Goal: Use online tool/utility: Utilize a website feature to perform a specific function

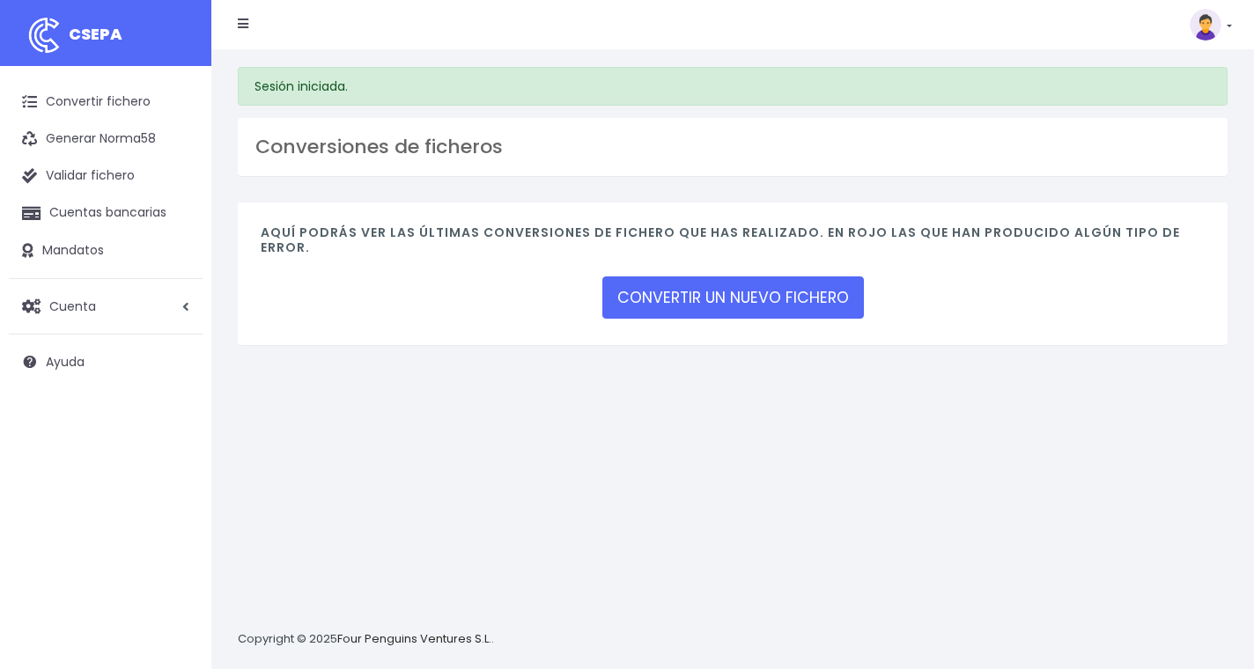
click at [1227, 25] on link at bounding box center [1210, 25] width 42 height 32
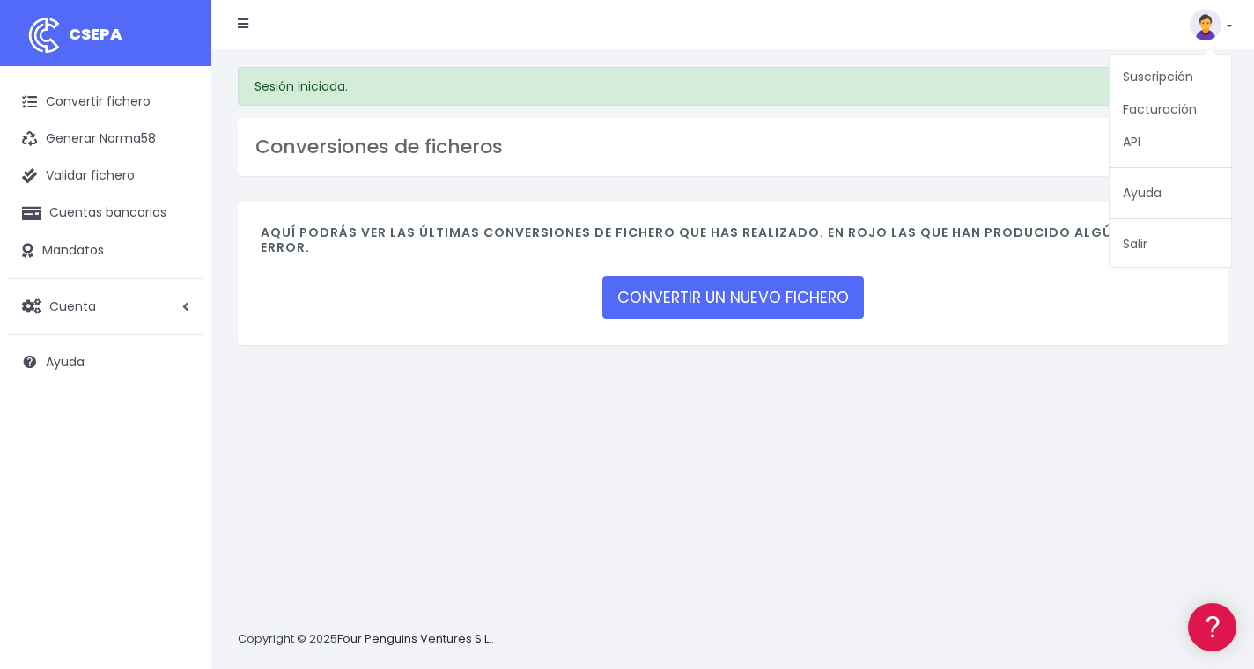
click at [227, 27] on li at bounding box center [242, 24] width 37 height 35
drag, startPoint x: 233, startPoint y: 25, endPoint x: 244, endPoint y: 25, distance: 10.6
click at [234, 25] on li at bounding box center [242, 24] width 37 height 35
click at [245, 25] on icon at bounding box center [243, 24] width 11 height 12
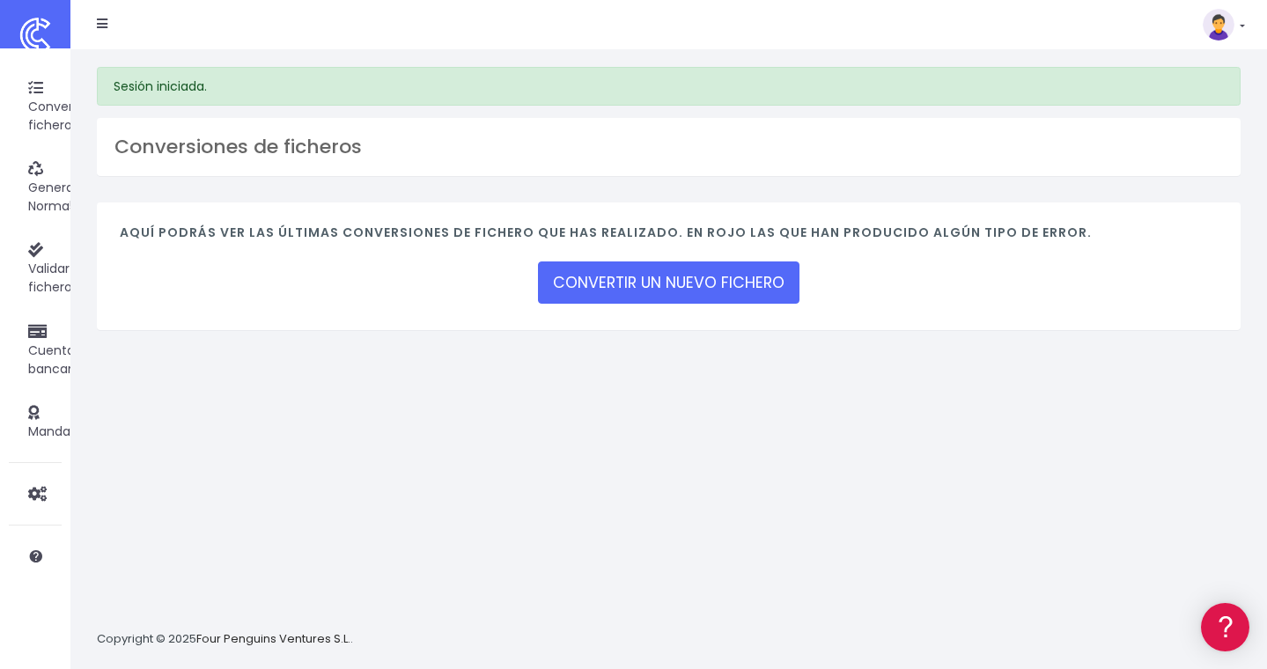
click at [99, 27] on icon at bounding box center [102, 24] width 11 height 12
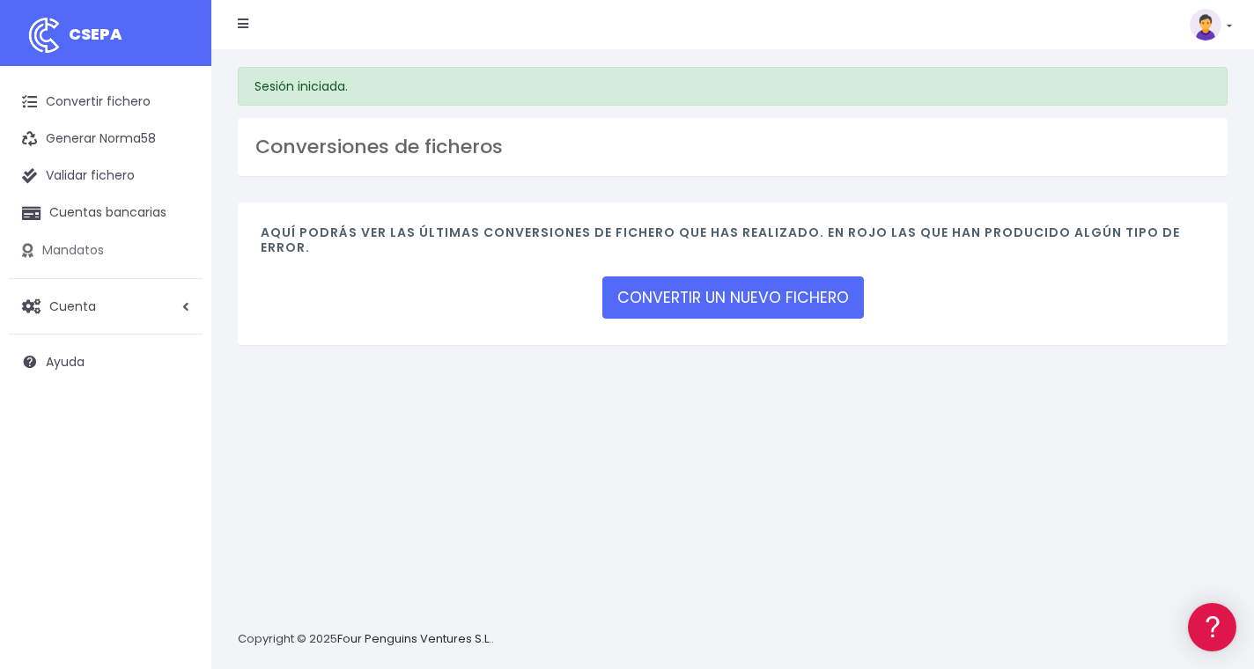
click at [103, 259] on link "Mandatos" at bounding box center [106, 250] width 194 height 37
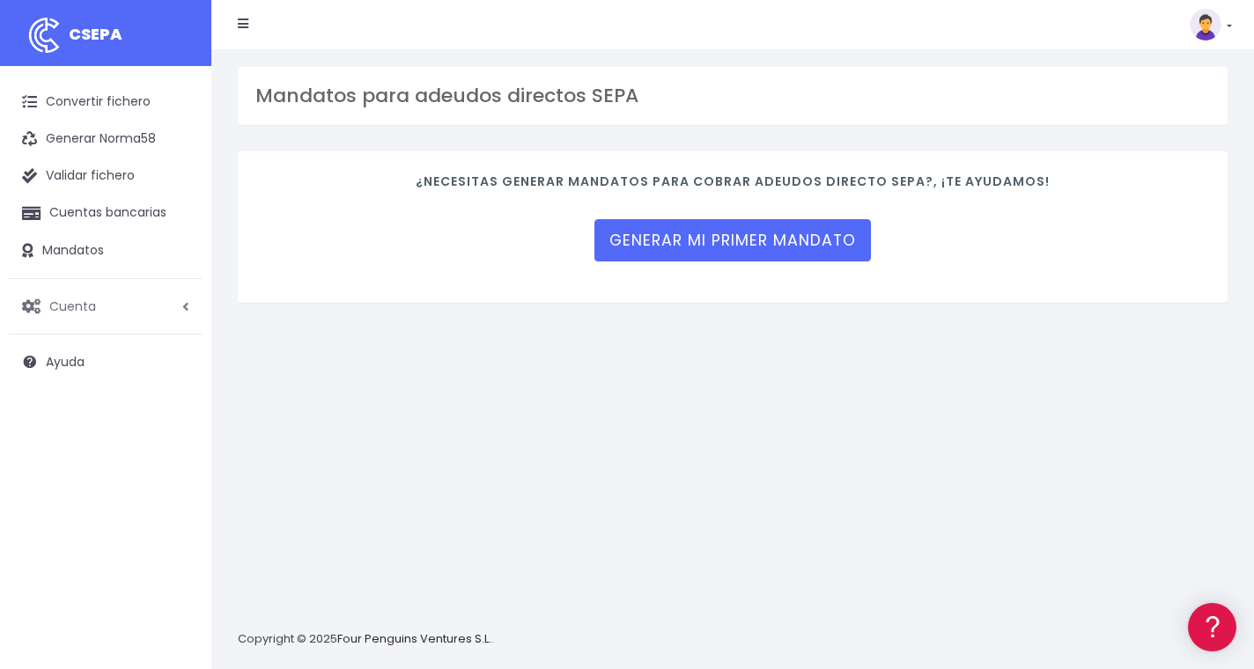
click at [70, 304] on span "Cuenta" at bounding box center [72, 306] width 47 height 18
drag, startPoint x: 175, startPoint y: 305, endPoint x: 185, endPoint y: 298, distance: 12.0
click at [176, 305] on link "Cuenta" at bounding box center [106, 306] width 194 height 37
click at [240, 26] on icon at bounding box center [243, 24] width 11 height 12
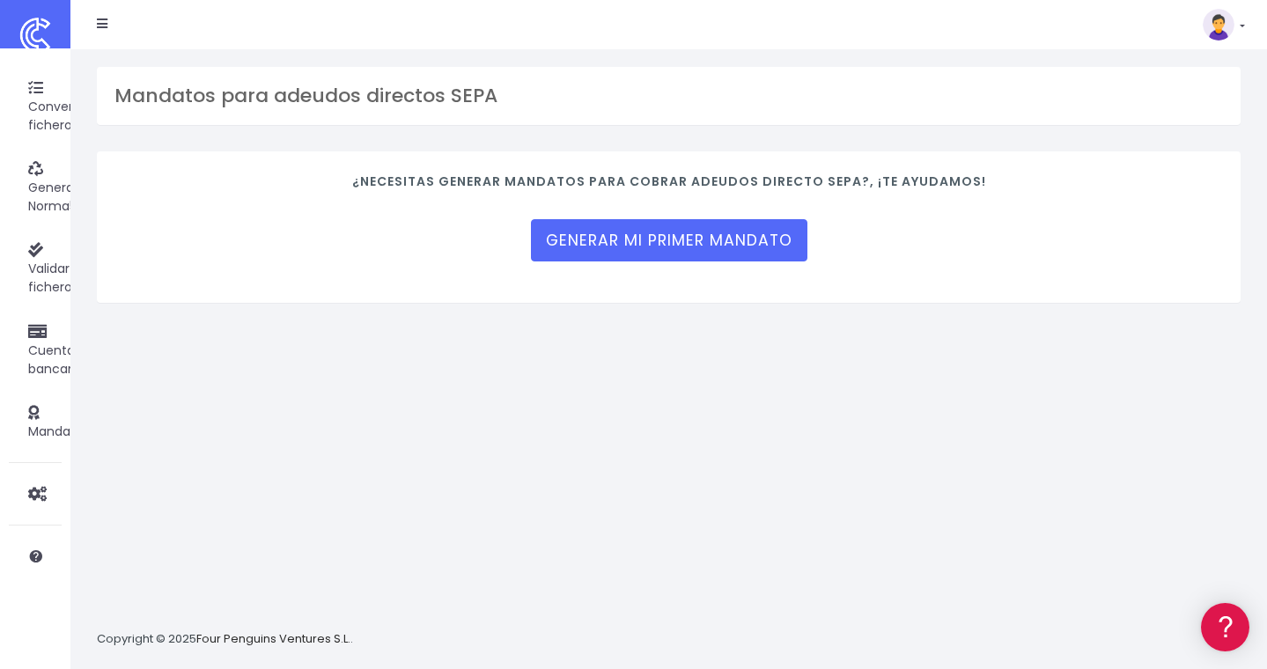
click at [1237, 24] on link at bounding box center [1224, 25] width 42 height 32
click at [882, 48] on nav "CSEPA Suscripción Facturación API Ayuda Salir" at bounding box center [668, 24] width 1196 height 49
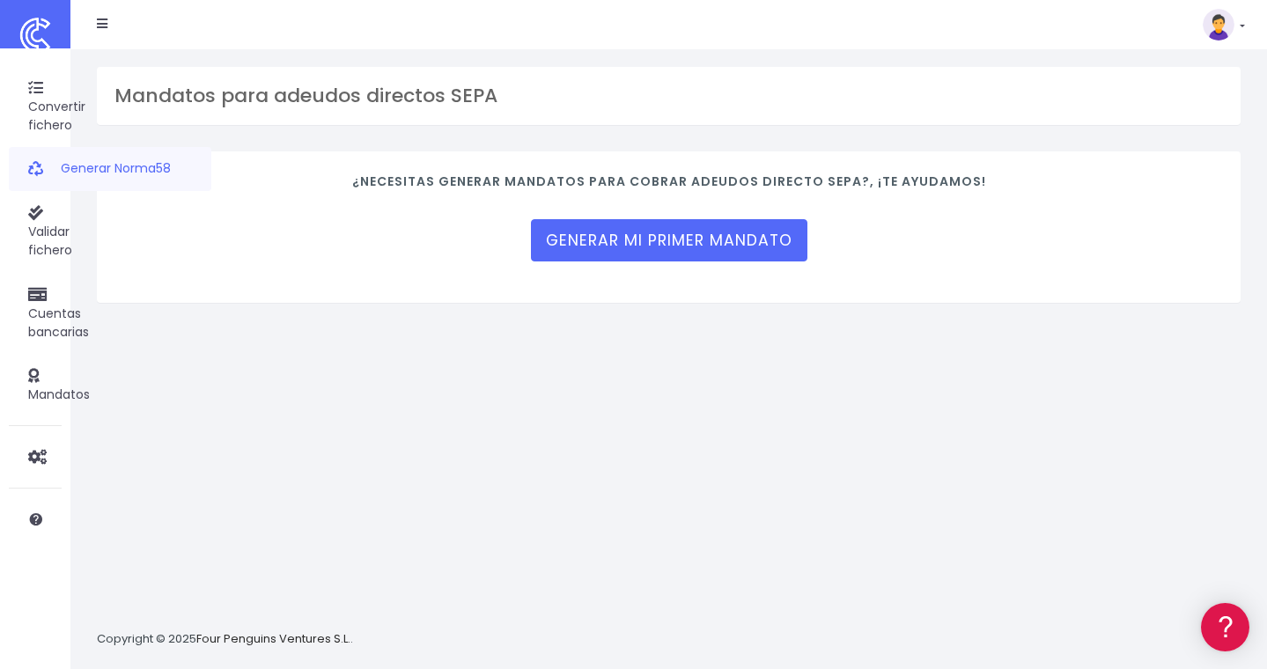
click at [52, 153] on link "Generar Norma58" at bounding box center [110, 169] width 202 height 44
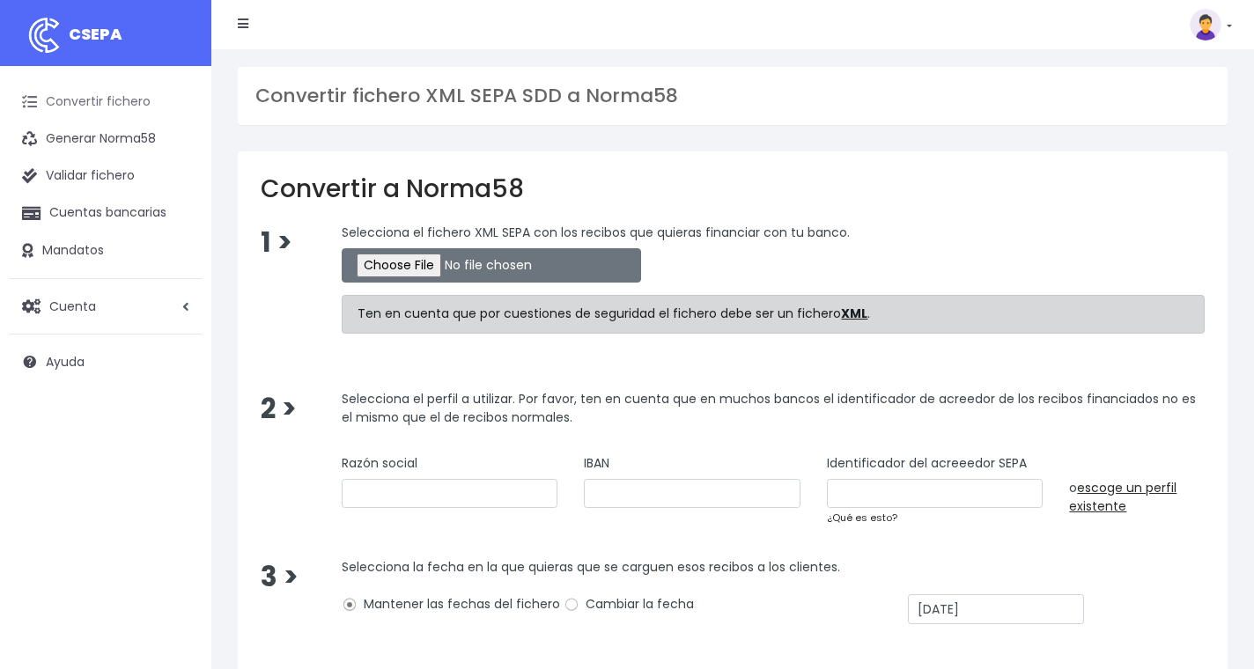
click at [58, 103] on link "Convertir fichero" at bounding box center [106, 102] width 194 height 37
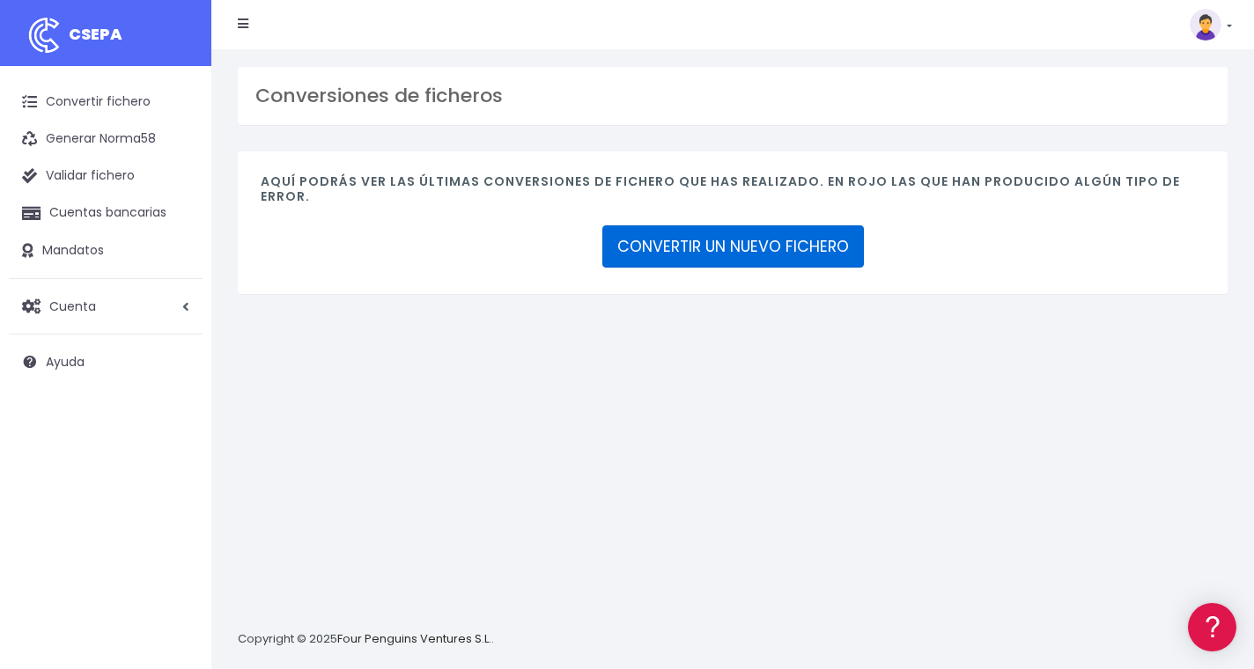
click at [741, 250] on link "CONVERTIR UN NUEVO FICHERO" at bounding box center [732, 246] width 261 height 42
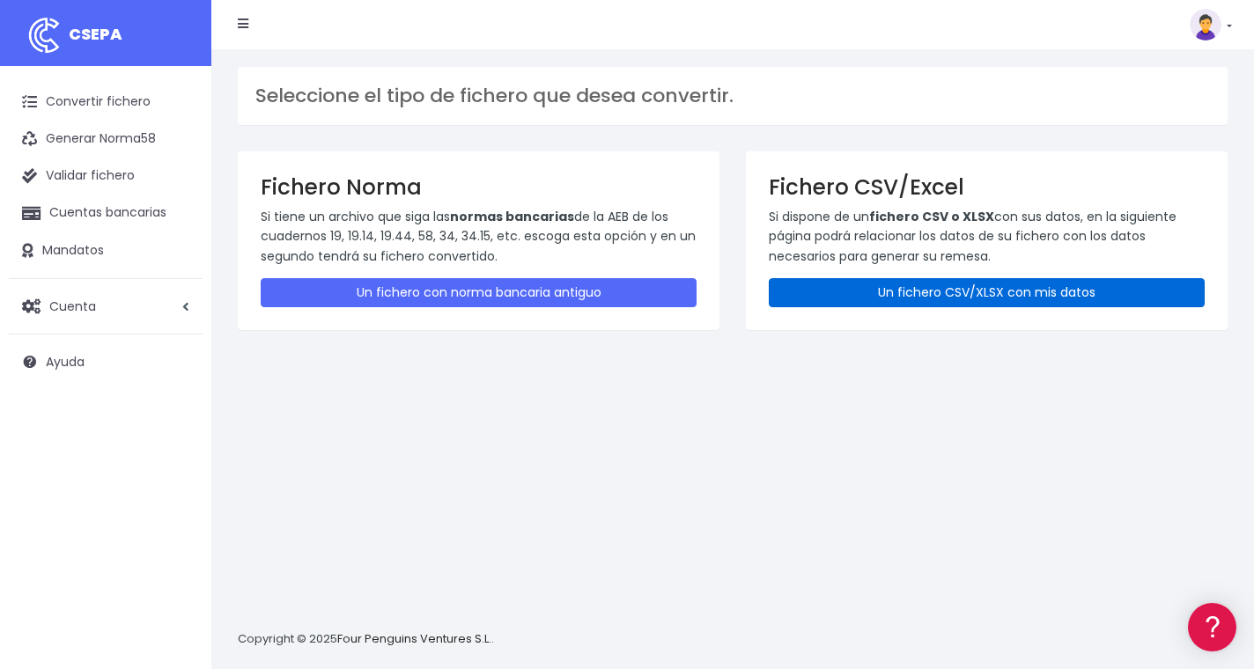
click at [958, 293] on link "Un fichero CSV/XLSX con mis datos" at bounding box center [987, 292] width 436 height 29
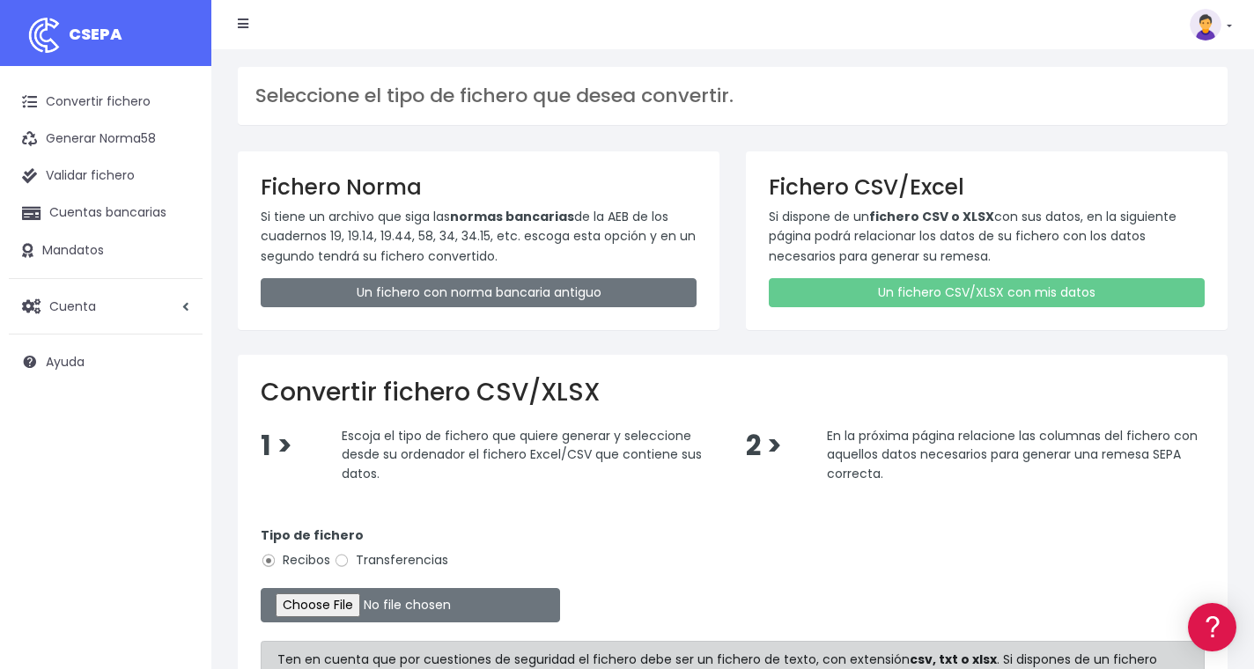
click at [350, 557] on label "Transferencias" at bounding box center [391, 560] width 114 height 18
click at [349, 557] on input "Transferencias" at bounding box center [342, 561] width 16 height 16
radio input "true"
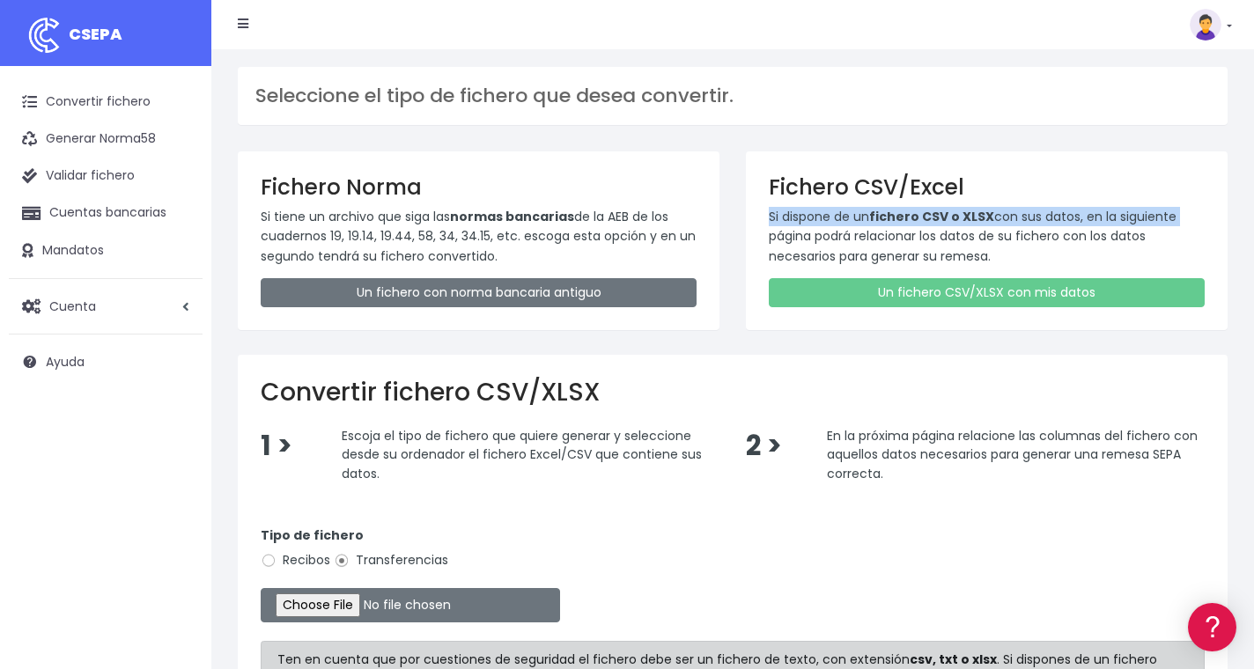
click at [1245, 212] on div "Seleccione el tipo de fichero que desea convertir. Fichero Norma Si tiene un ar…" at bounding box center [732, 470] width 1042 height 842
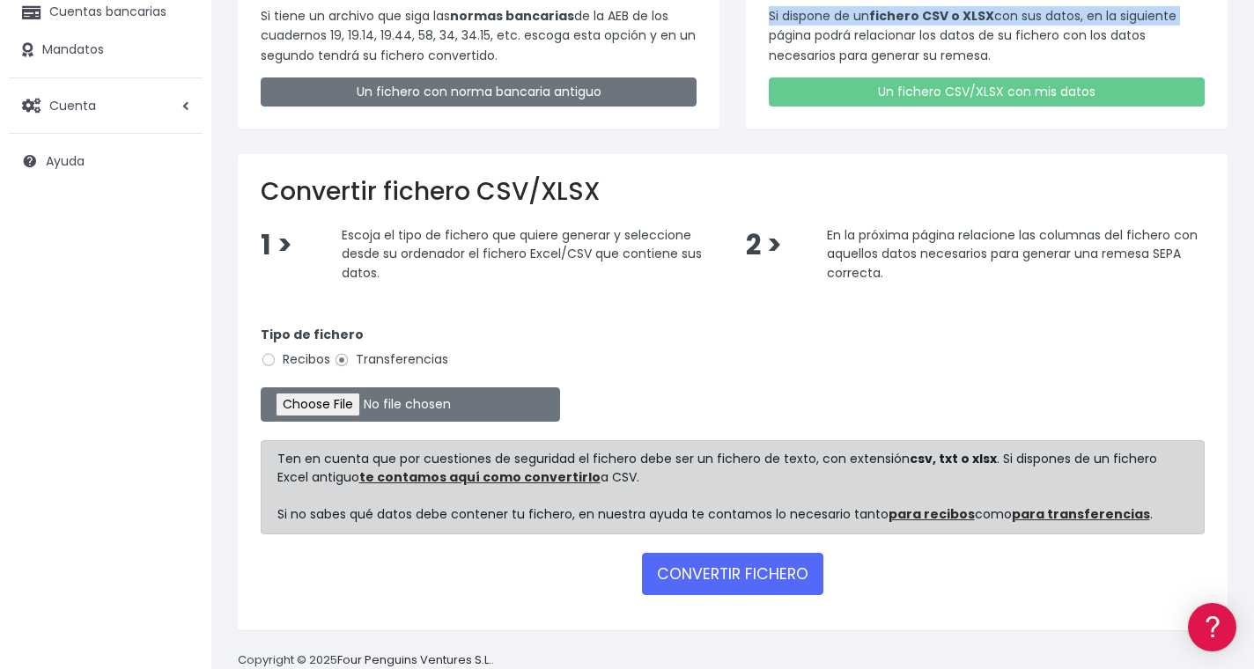
scroll to position [239, 0]
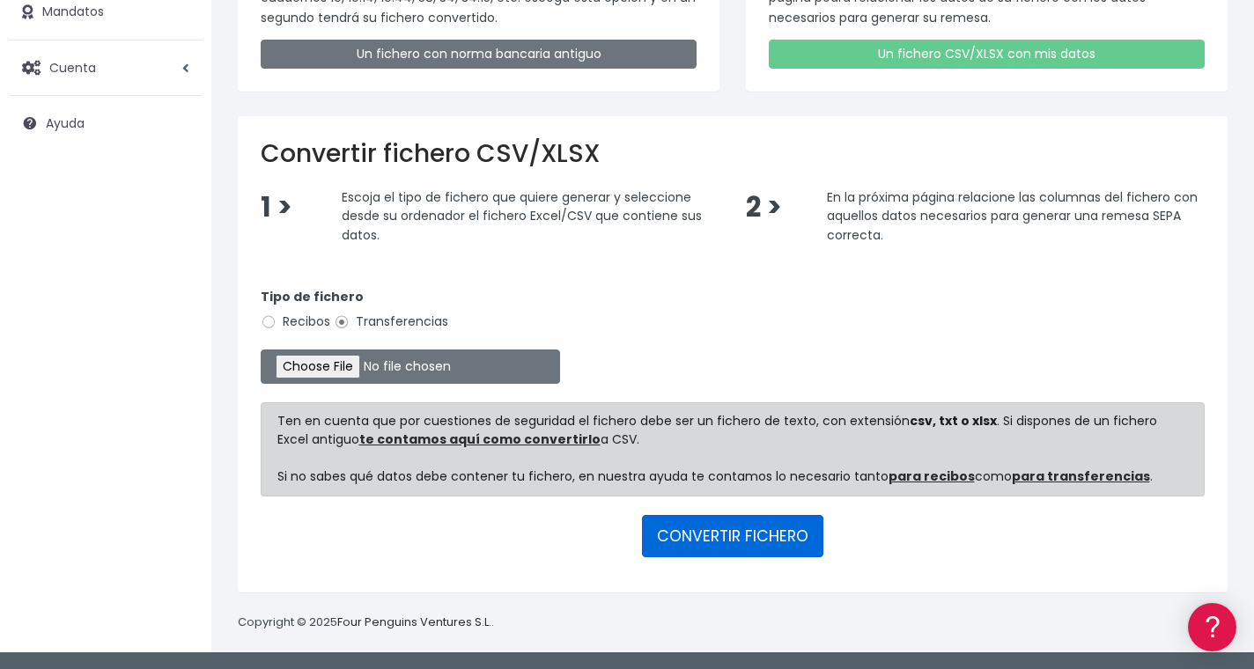
click at [734, 541] on button "CONVERTIR FICHERO" at bounding box center [732, 536] width 181 height 42
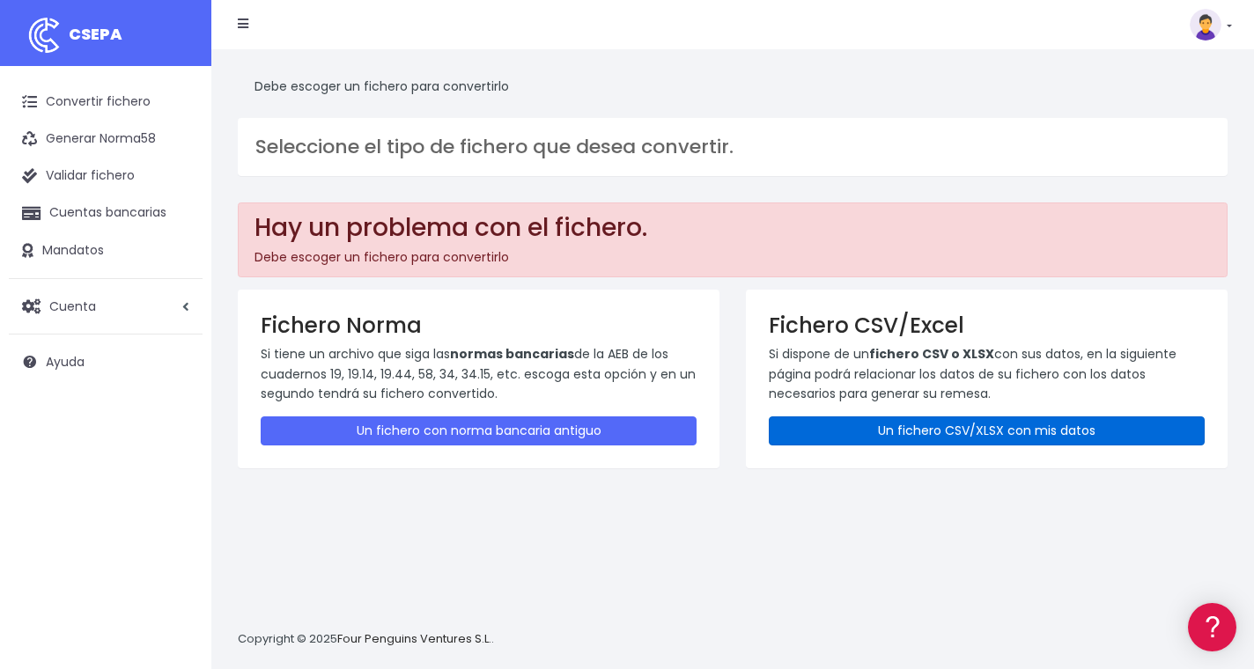
click at [942, 416] on link "Un fichero CSV/XLSX con mis datos" at bounding box center [987, 430] width 436 height 29
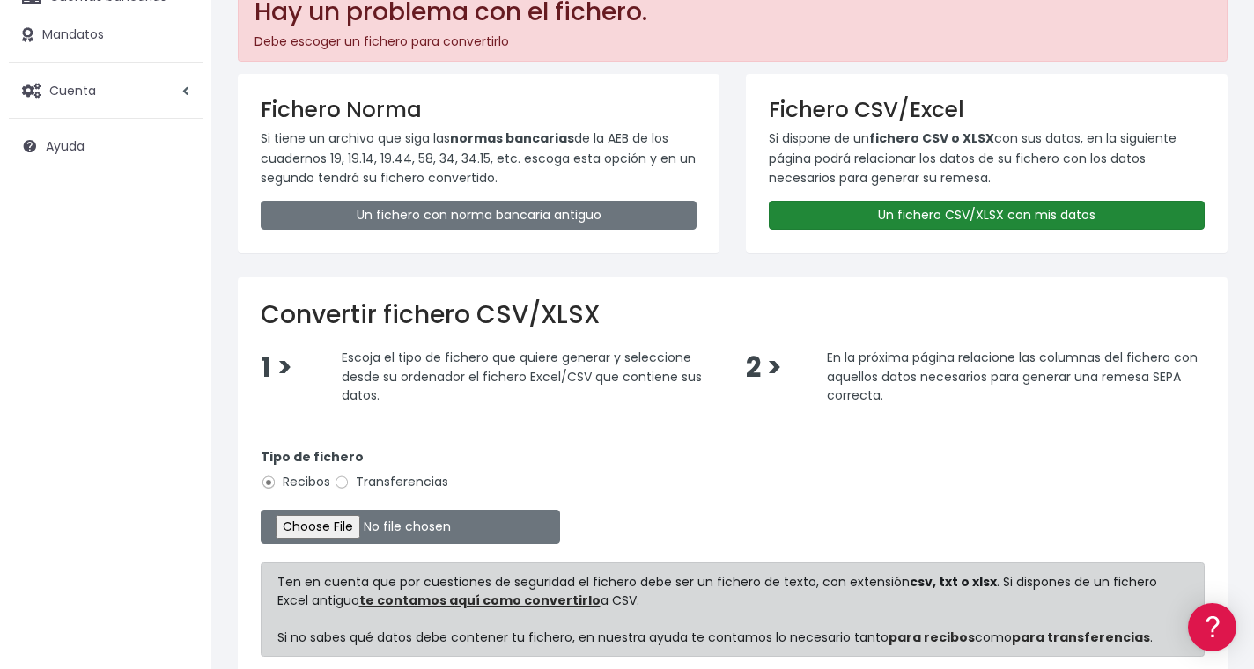
scroll to position [376, 0]
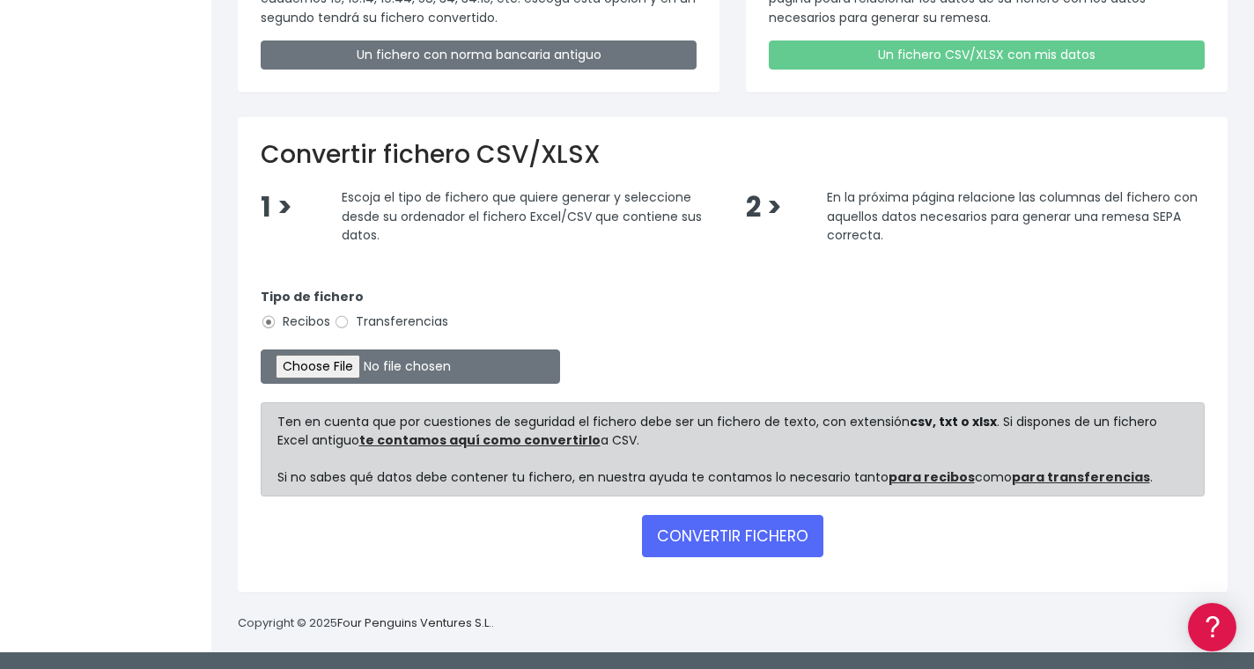
click at [352, 320] on label "Transferencias" at bounding box center [391, 322] width 114 height 18
click at [349, 320] on input "Transferencias" at bounding box center [342, 322] width 16 height 16
radio input "true"
click at [326, 366] on input "file" at bounding box center [410, 366] width 299 height 34
type input "C:\fakepath\Template_Cashback_SEPA_IBANonly.xlsx"
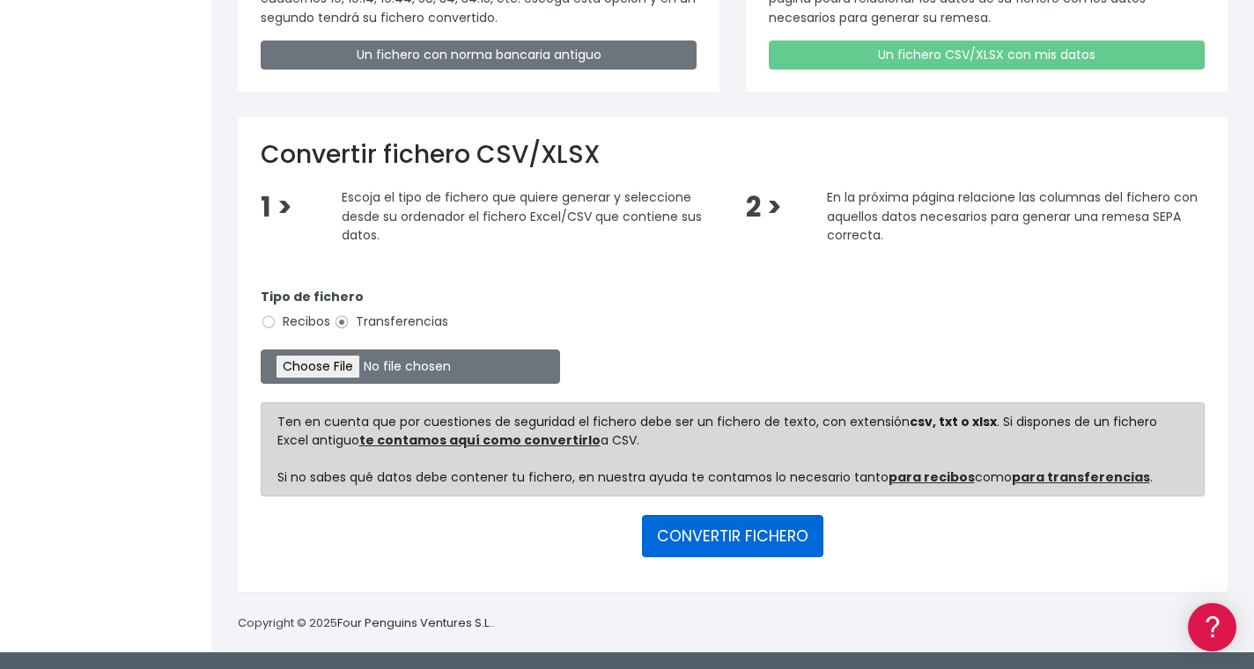
click at [699, 515] on button "CONVERTIR FICHERO" at bounding box center [732, 536] width 181 height 42
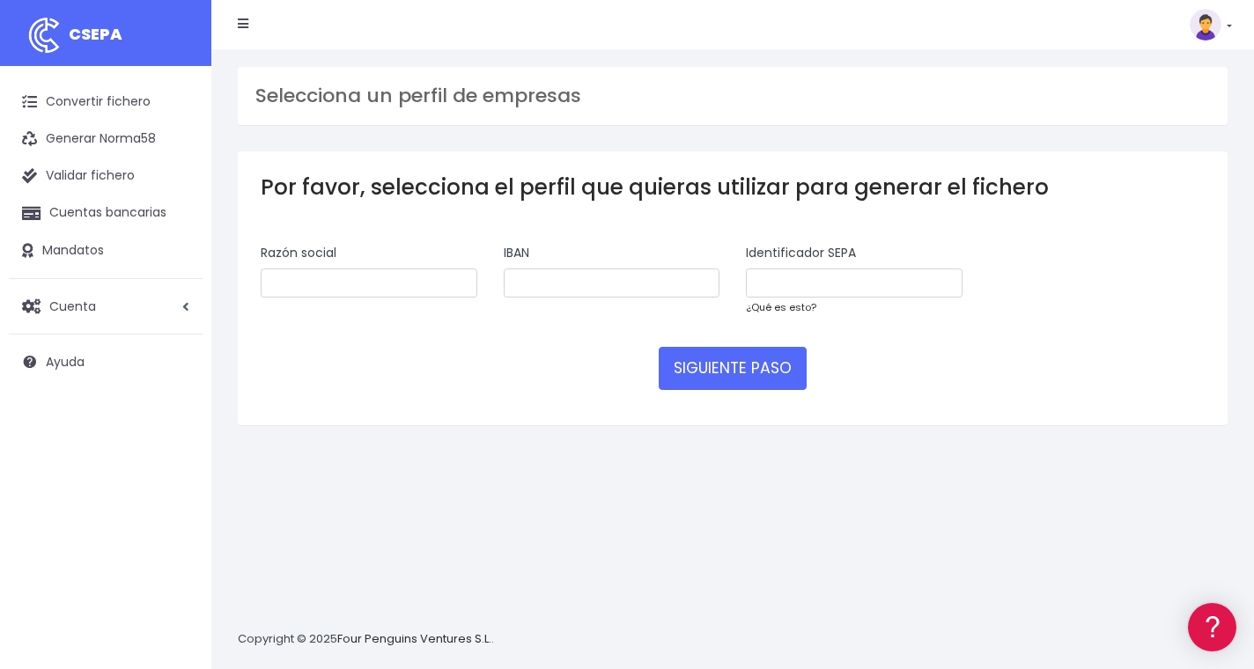
click at [772, 310] on link "¿Qué es esto?" at bounding box center [781, 307] width 70 height 14
click at [1235, 28] on nav "CSEPA Suscripción Facturación API Ayuda Salir" at bounding box center [732, 24] width 1042 height 49
click at [1225, 26] on link at bounding box center [1210, 25] width 42 height 32
click at [1138, 246] on link "Salir" at bounding box center [1169, 244] width 121 height 33
